Goal: Information Seeking & Learning: Learn about a topic

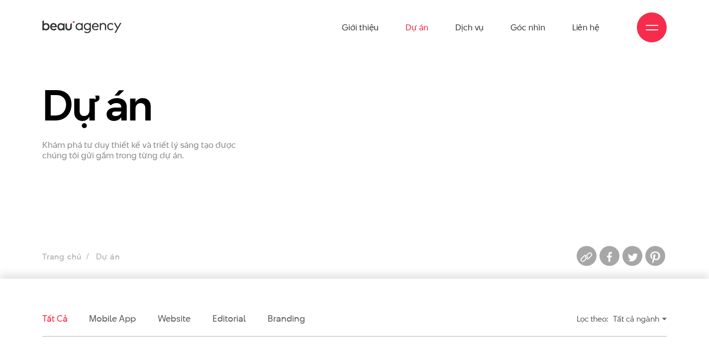
click at [425, 25] on link "Dự án" at bounding box center [417, 27] width 23 height 55
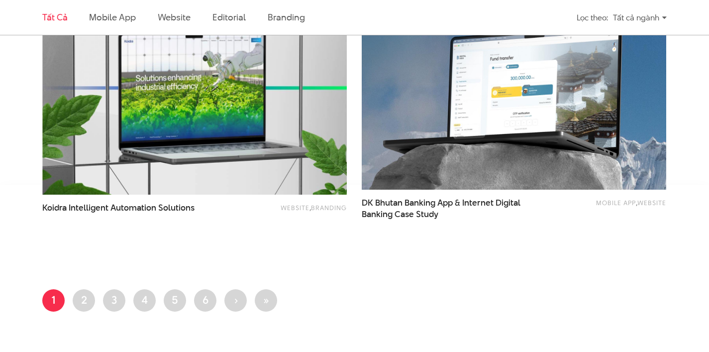
scroll to position [1737, 0]
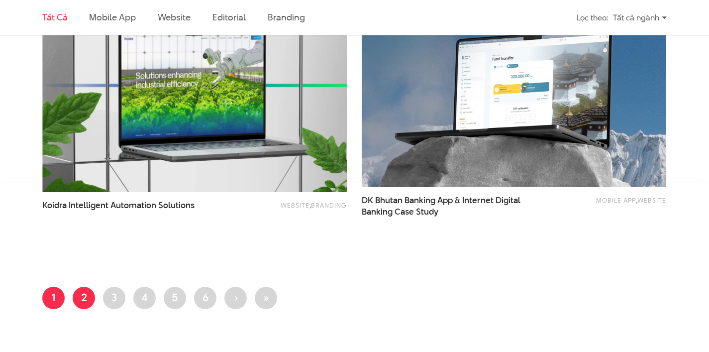
click at [88, 292] on link "Trang 2" at bounding box center [84, 298] width 22 height 22
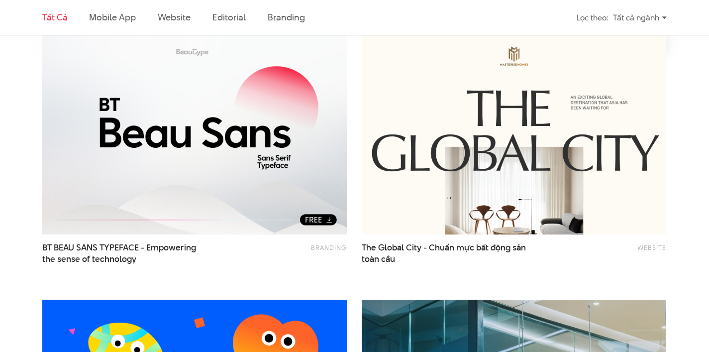
scroll to position [361, 0]
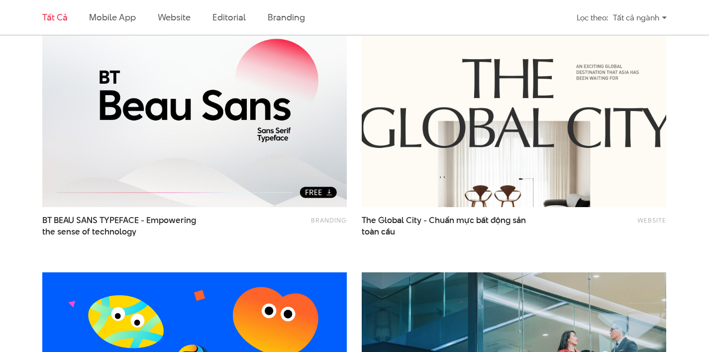
click at [398, 151] on img at bounding box center [513, 105] width 335 height 224
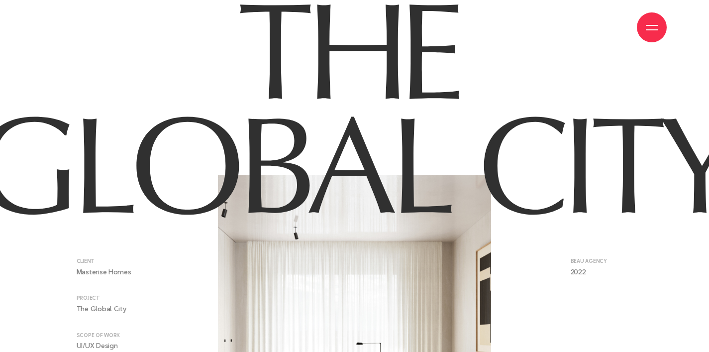
click at [596, 200] on img at bounding box center [354, 108] width 809 height 234
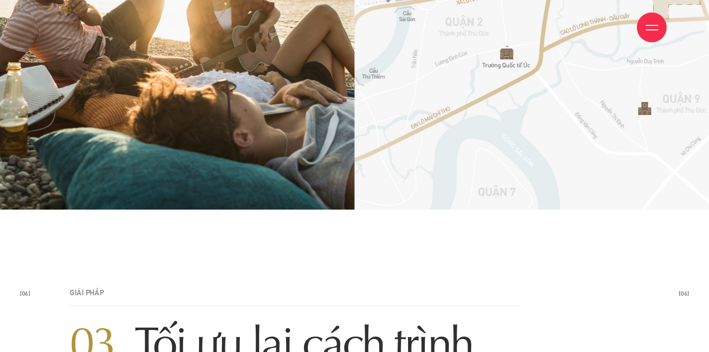
scroll to position [8672, 0]
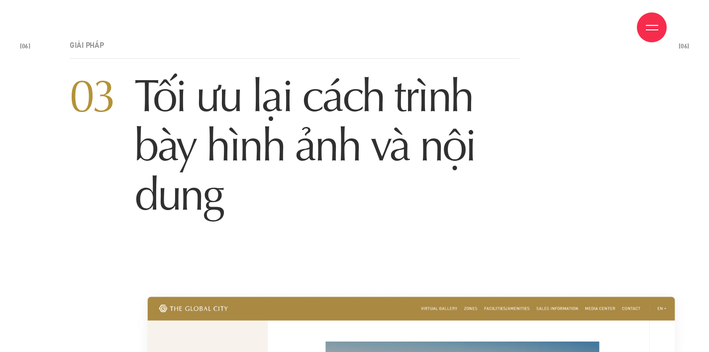
drag, startPoint x: 153, startPoint y: 129, endPoint x: 264, endPoint y: 136, distance: 110.7
click at [264, 136] on h2 "03 Tối ưu lại cách trình bày hình ảnh và nội dung" at bounding box center [295, 145] width 450 height 148
click at [208, 130] on h2 "03 Tối ưu lại cách trình bày hình ảnh và nội dung" at bounding box center [295, 145] width 450 height 148
drag, startPoint x: 136, startPoint y: 126, endPoint x: 390, endPoint y: 203, distance: 264.7
click at [388, 209] on div "(06) GIẢI PHÁP 03 Tối ưu lại cách trình bày hình ảnh và nội dung 03 Tối ưu lại …" at bounding box center [270, 163] width 510 height 242
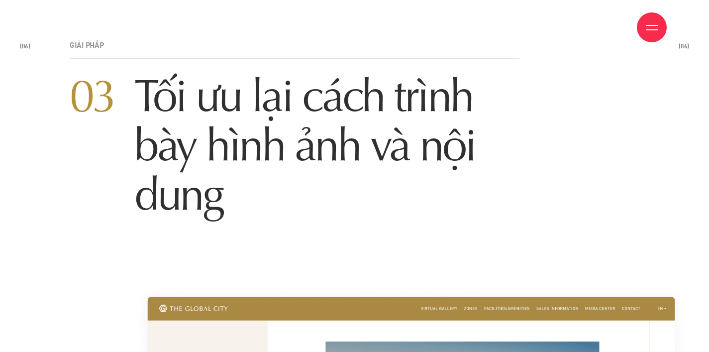
click at [390, 202] on div "(06) GIẢI PHÁP 03 Tối ưu lại cách trình bày hình ảnh và nội dung 03 Tối ưu lại …" at bounding box center [270, 163] width 510 height 242
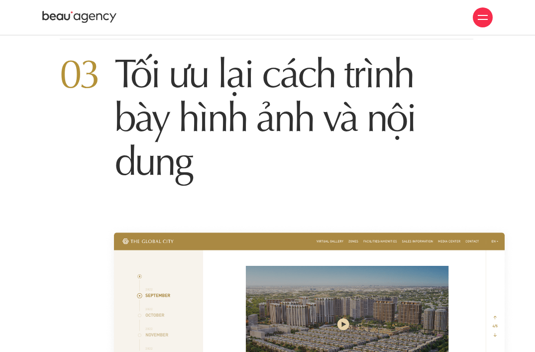
scroll to position [6971, 0]
click at [348, 106] on h2 "03 Tối ưu lại cách trình bày hình ảnh và nội dung" at bounding box center [267, 117] width 414 height 131
drag, startPoint x: 301, startPoint y: 120, endPoint x: 397, endPoint y: 127, distance: 96.8
click at [397, 127] on h2 "03 Tối ưu lại cách trình bày hình ảnh và nội dung" at bounding box center [267, 117] width 414 height 131
click at [392, 120] on h2 "03 Tối ưu lại cách trình bày hình ảnh và nội dung" at bounding box center [267, 117] width 414 height 131
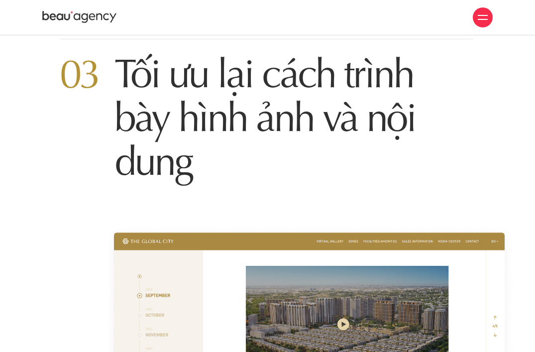
click at [96, 23] on icon at bounding box center [79, 17] width 75 height 15
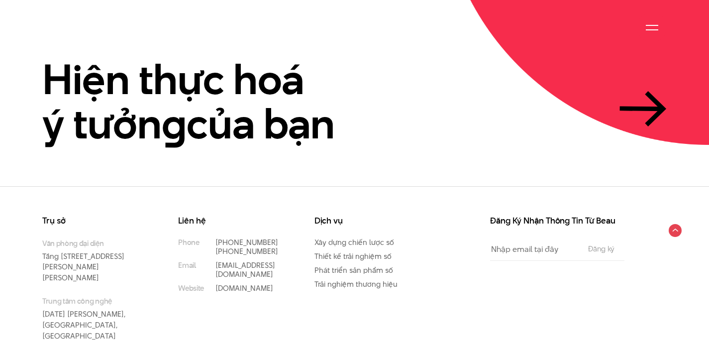
scroll to position [2291, 0]
